Goal: Information Seeking & Learning: Compare options

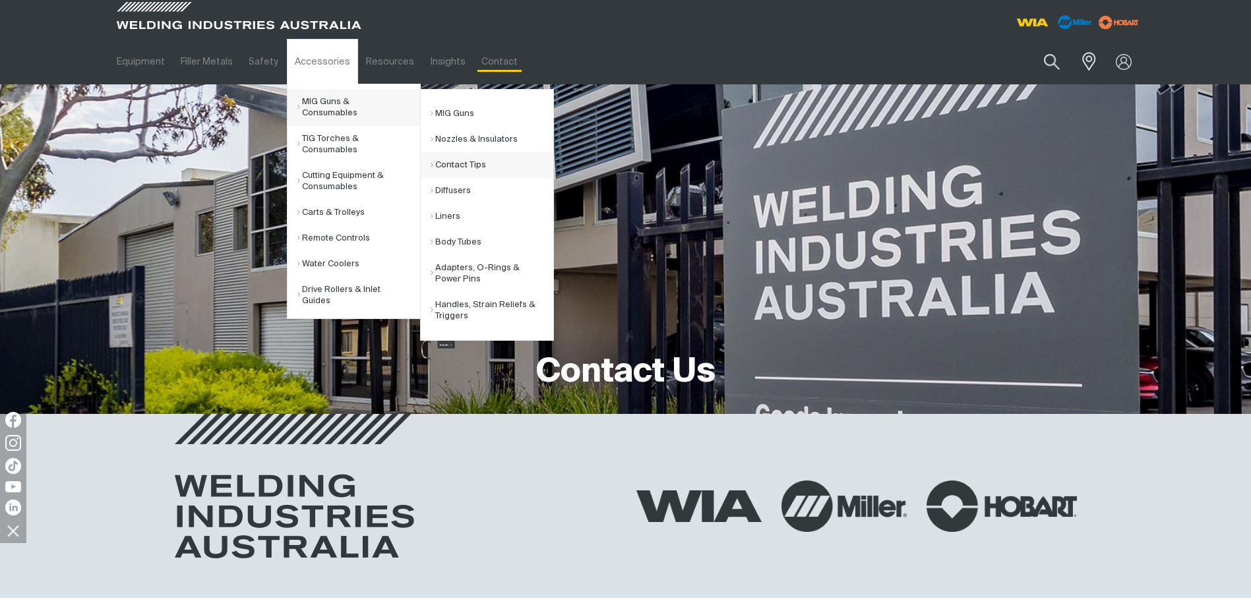
click at [452, 163] on link "Contact Tips" at bounding box center [492, 165] width 123 height 26
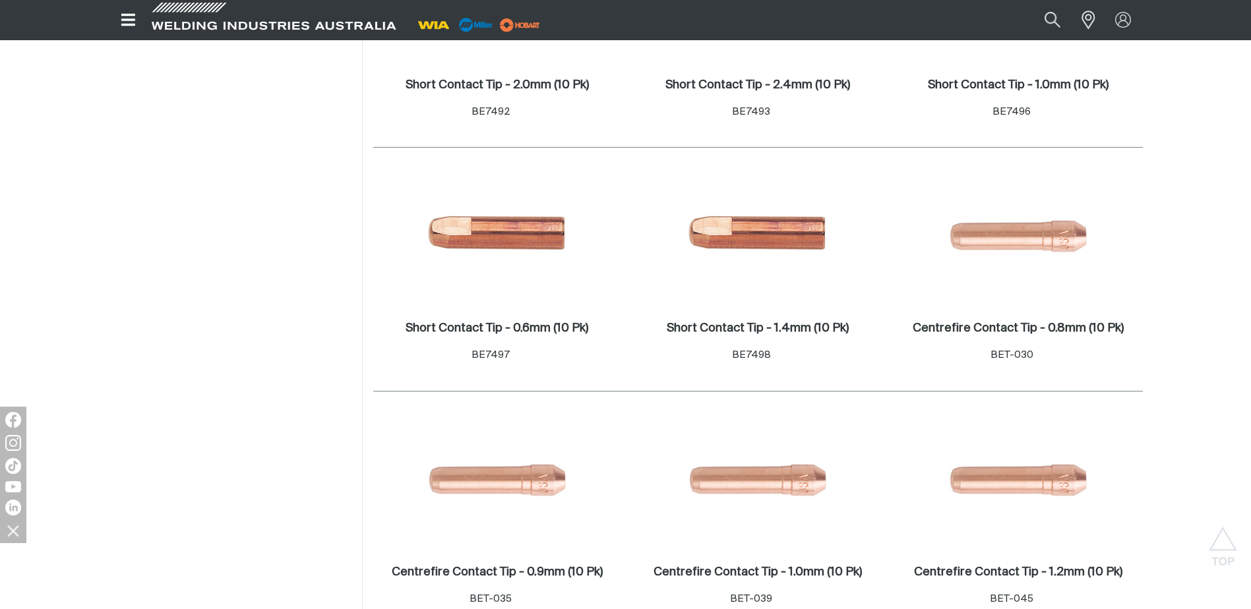
scroll to position [1319, 0]
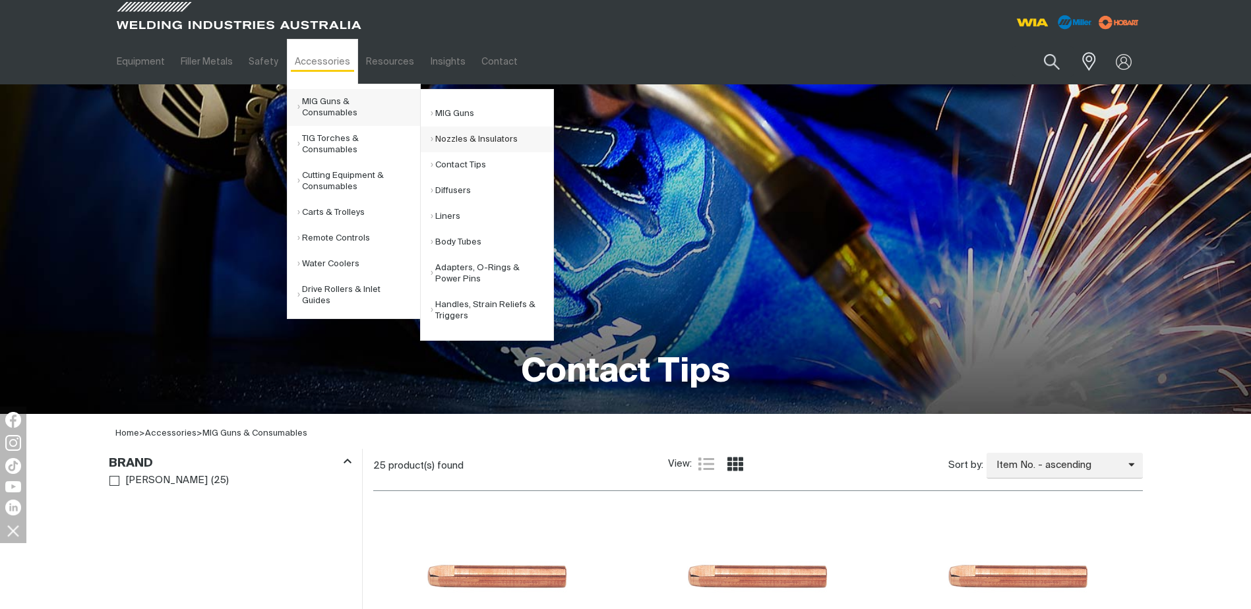
click at [464, 140] on link "Nozzles & Insulators" at bounding box center [492, 140] width 123 height 26
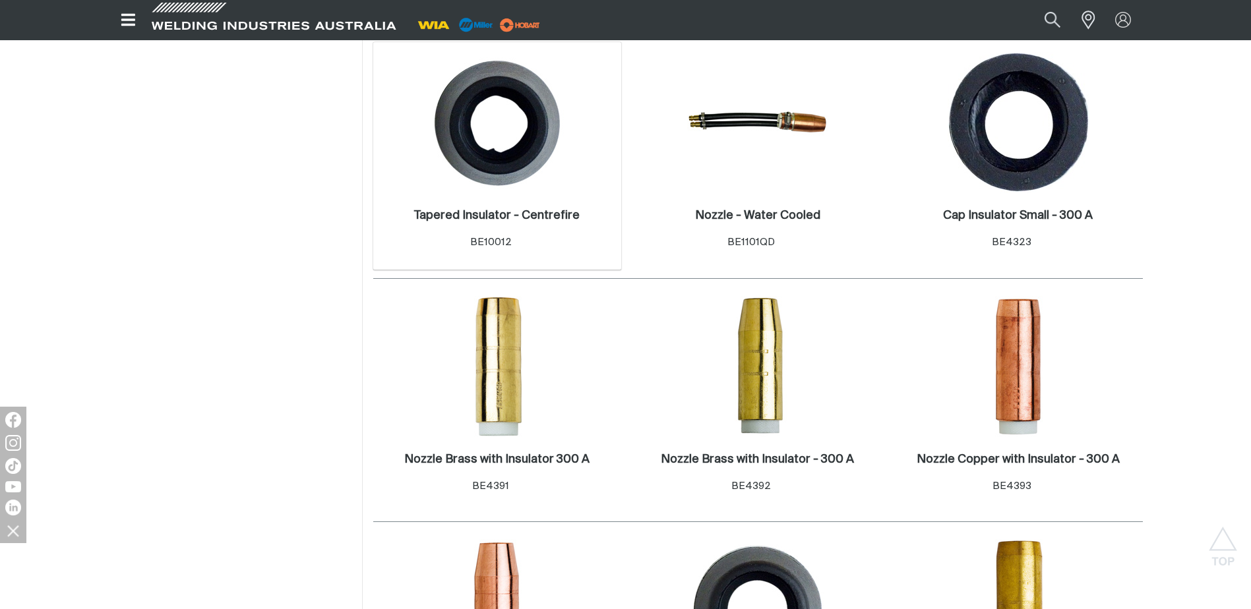
scroll to position [528, 0]
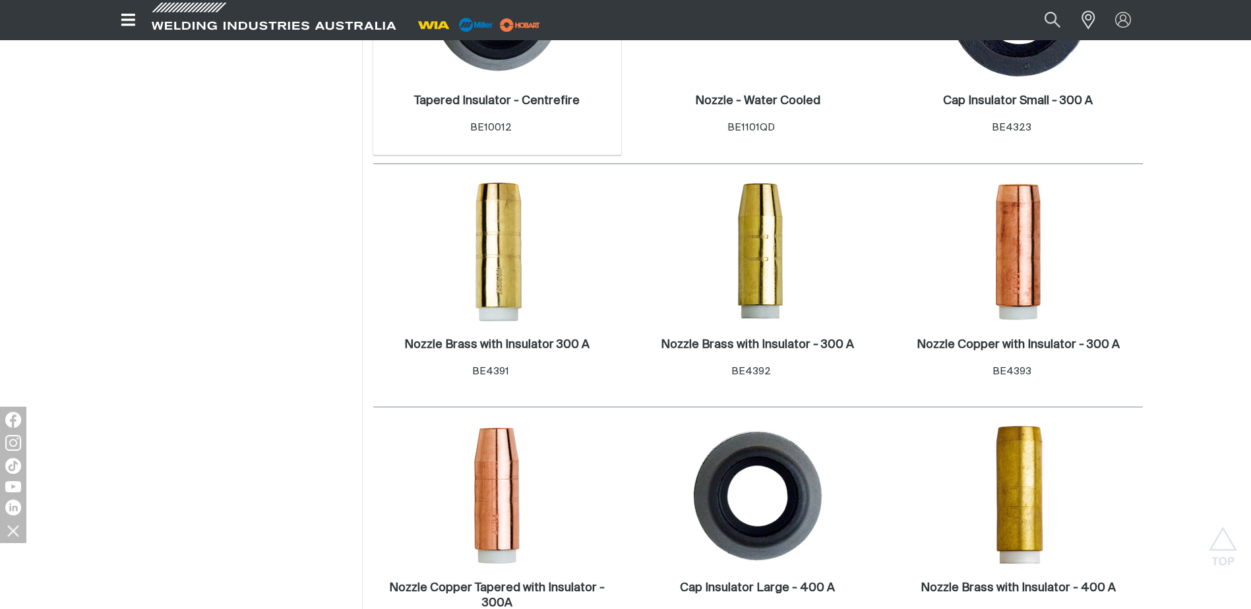
scroll to position [594, 0]
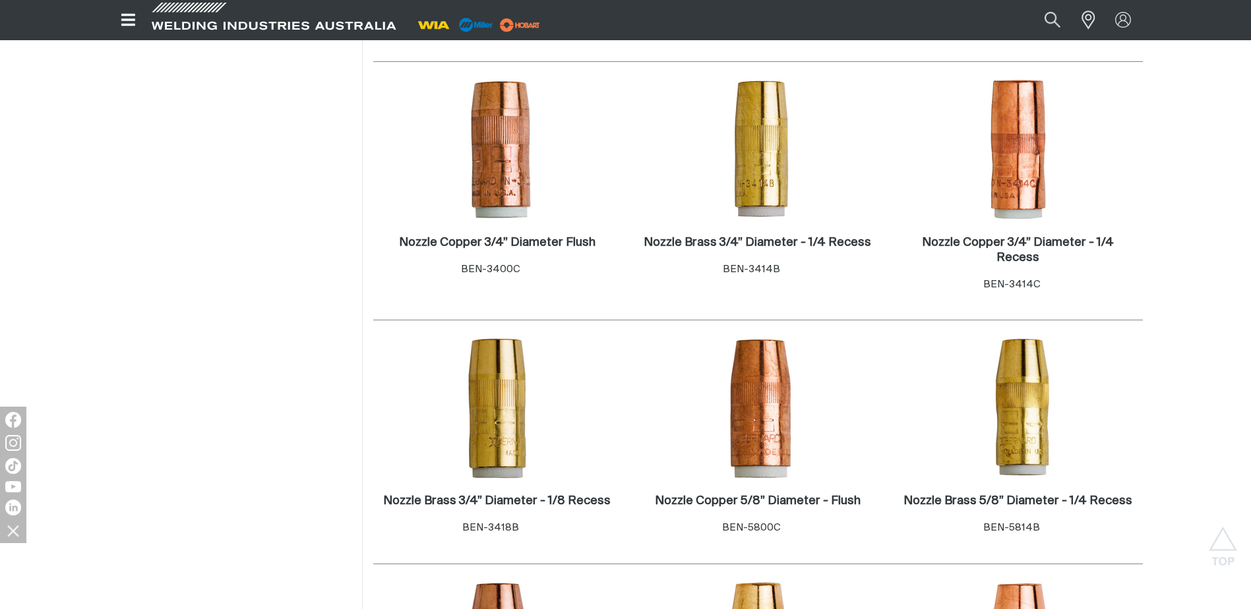
scroll to position [1715, 0]
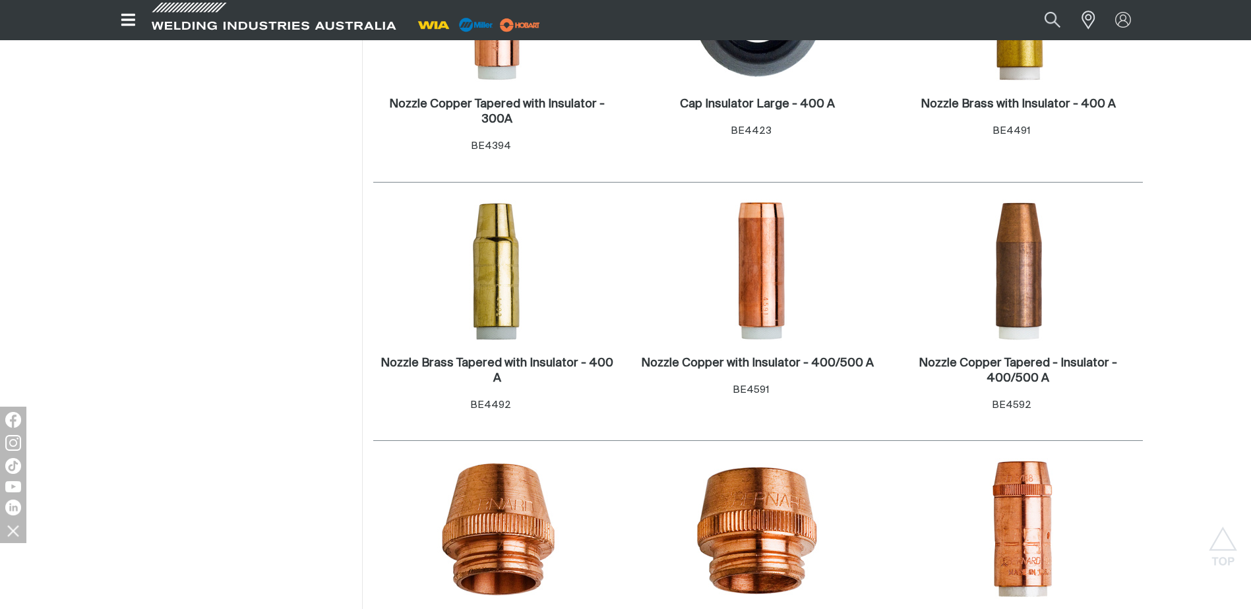
scroll to position [1385, 0]
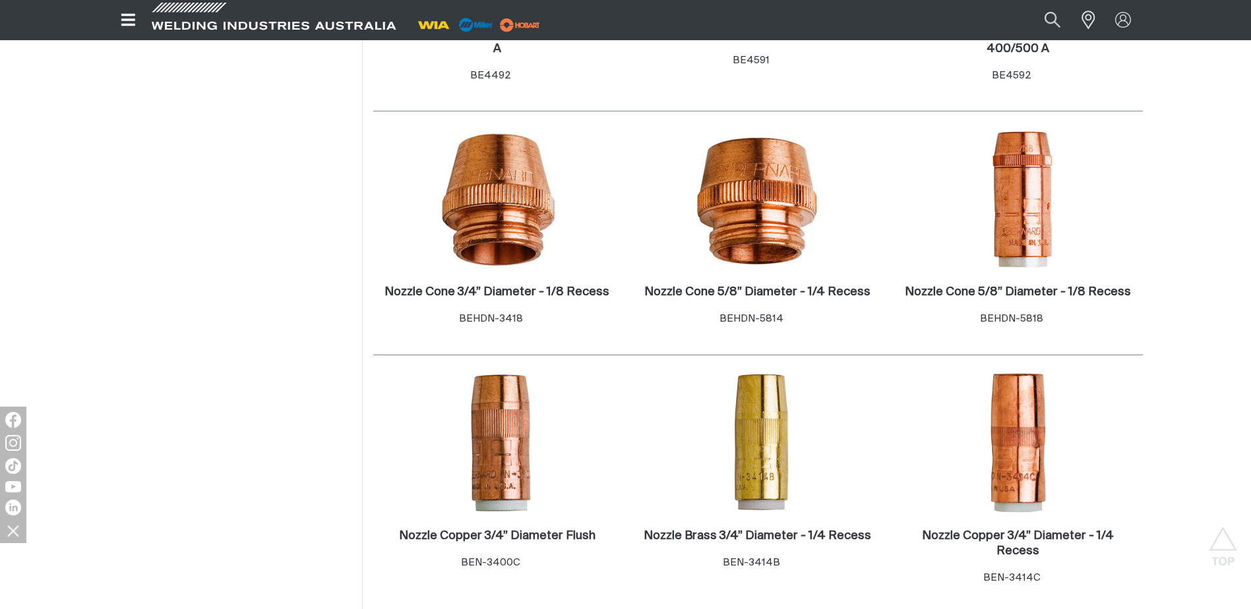
drag, startPoint x: 694, startPoint y: 442, endPoint x: 252, endPoint y: 290, distance: 467.8
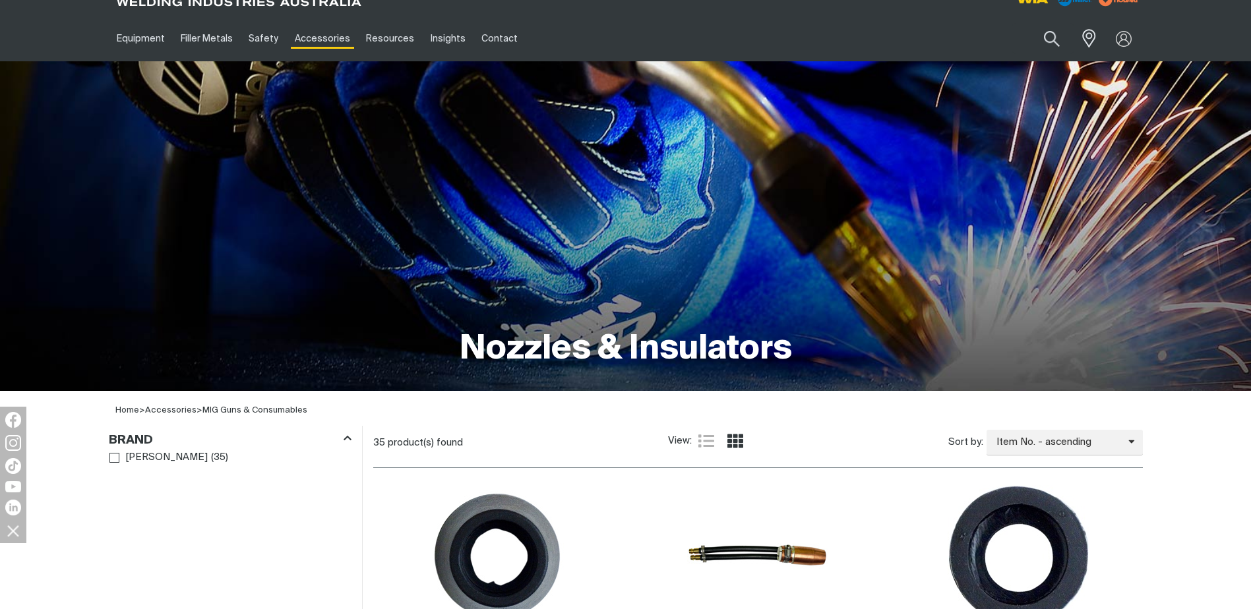
scroll to position [0, 0]
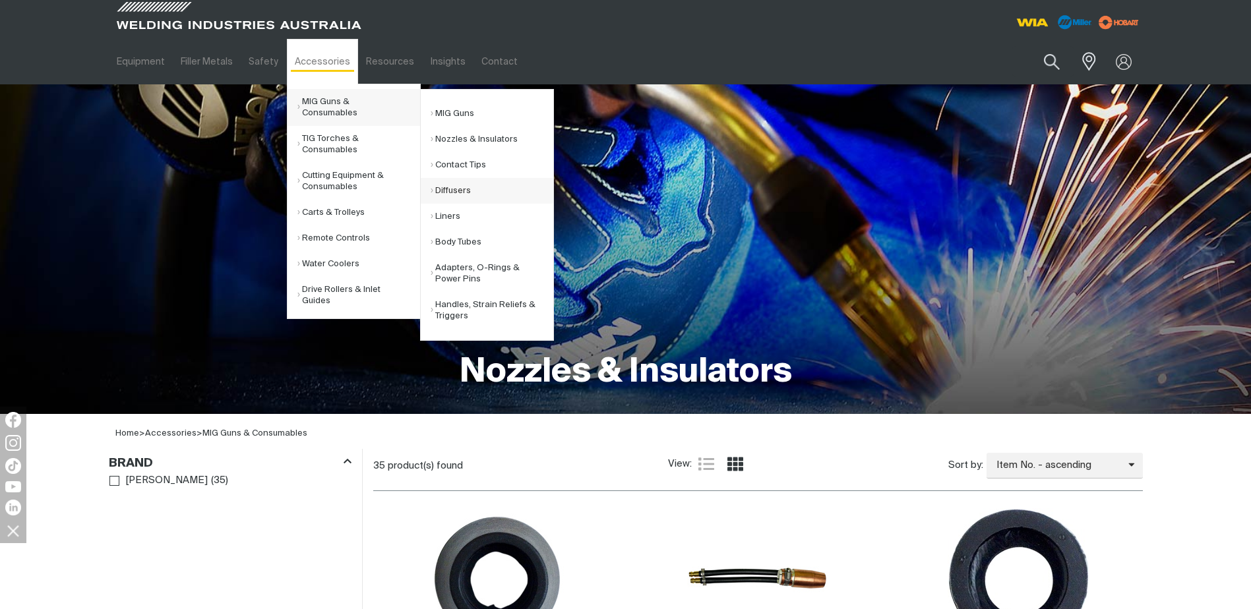
click at [455, 189] on link "Diffusers" at bounding box center [492, 191] width 123 height 26
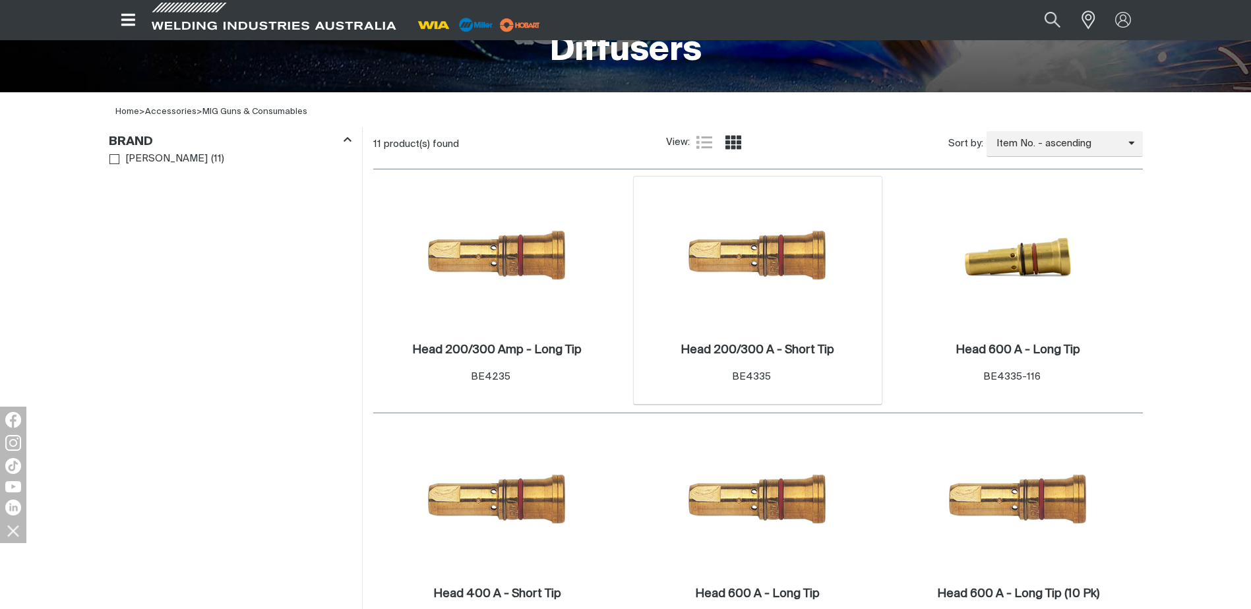
scroll to position [396, 0]
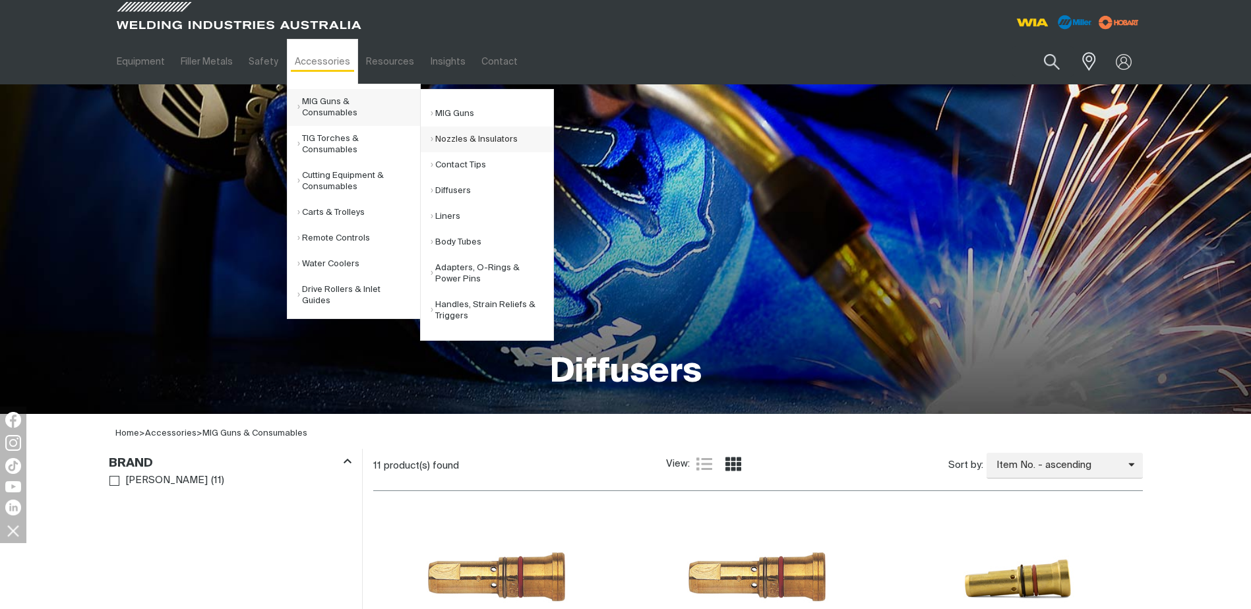
click at [454, 137] on link "Nozzles & Insulators" at bounding box center [492, 140] width 123 height 26
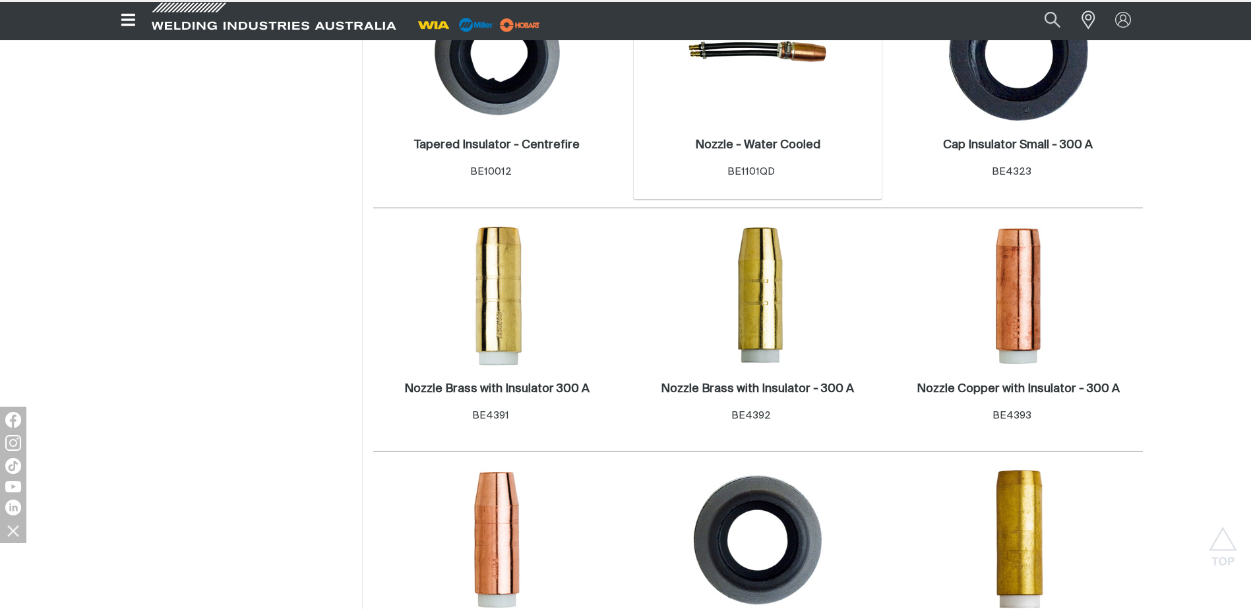
scroll to position [528, 0]
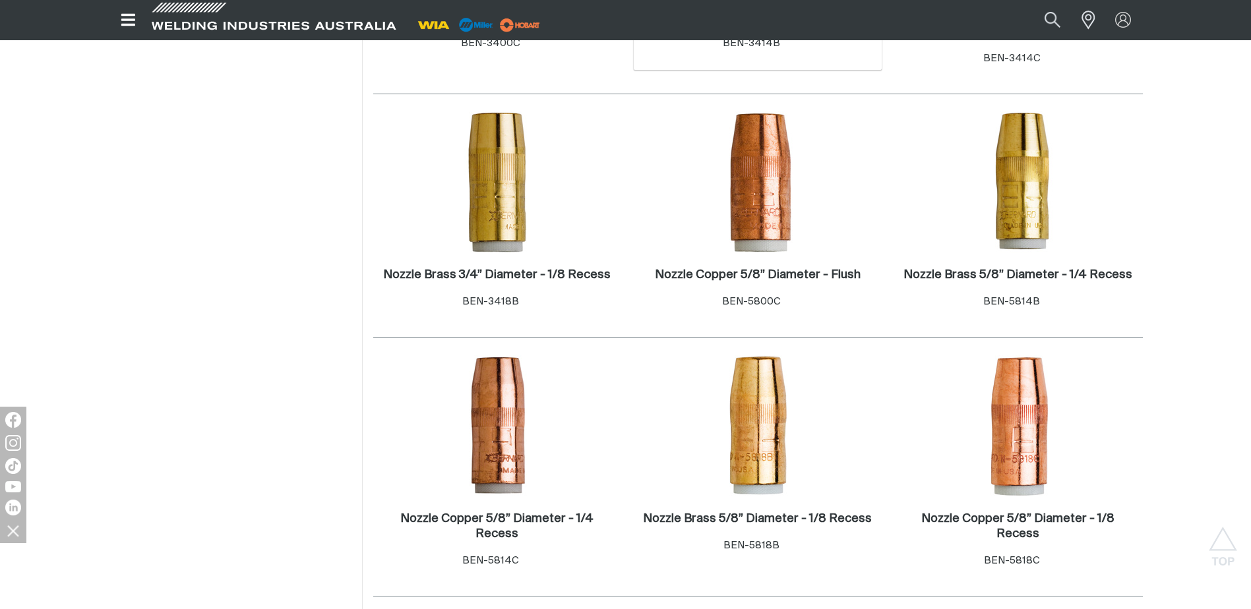
scroll to position [1912, 0]
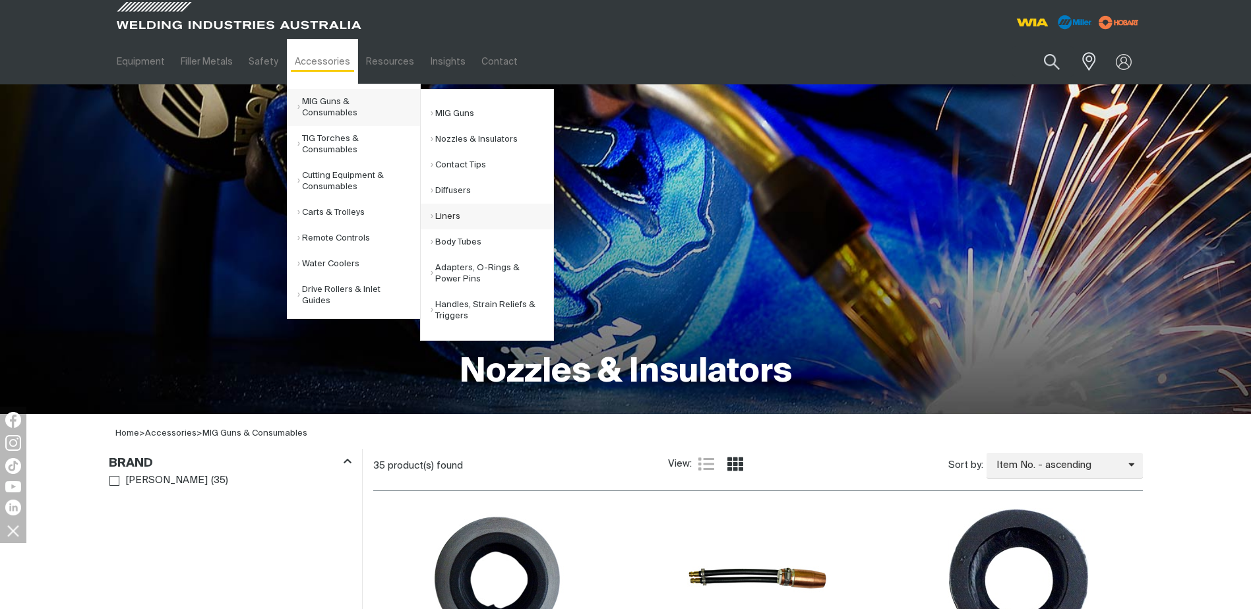
click at [470, 220] on link "Liners" at bounding box center [492, 217] width 123 height 26
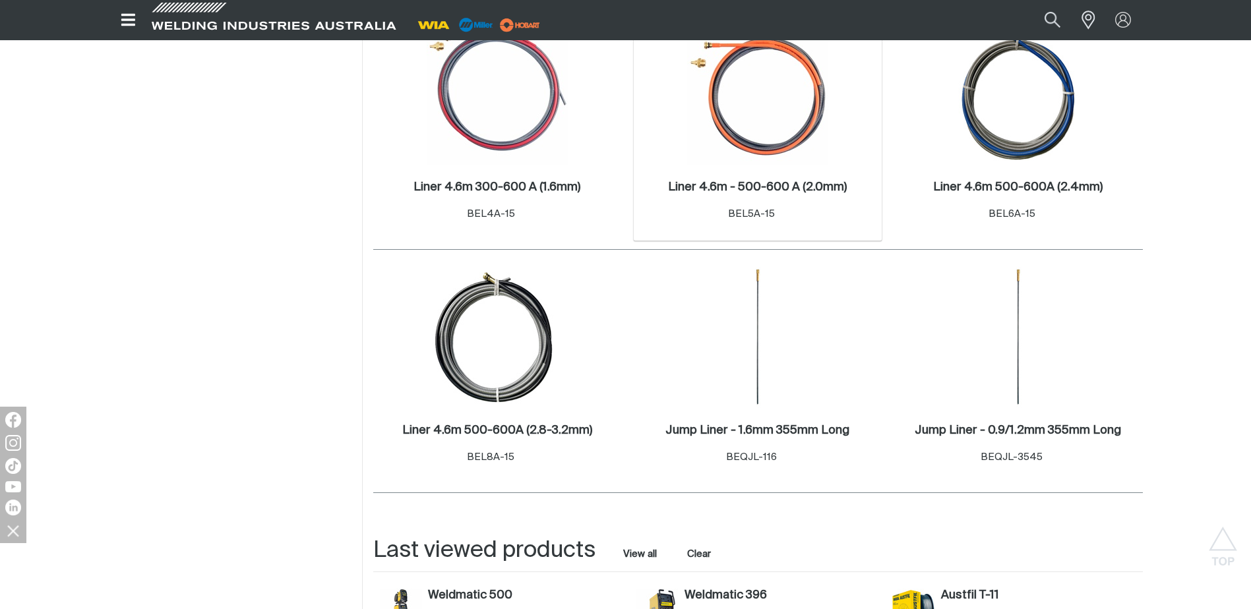
scroll to position [396, 0]
